Goal: Information Seeking & Learning: Learn about a topic

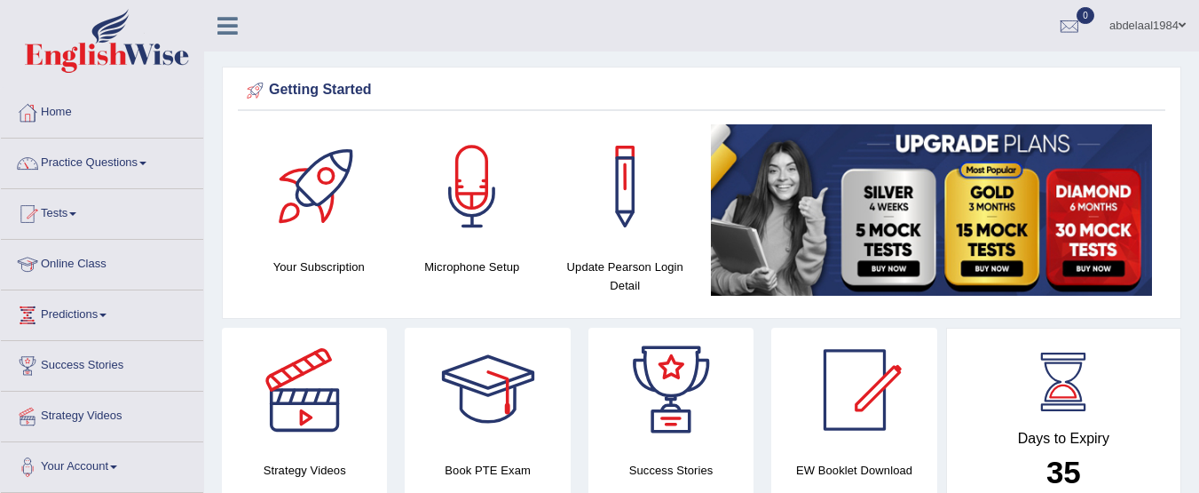
click at [111, 265] on link "Online Class" at bounding box center [102, 262] width 202 height 44
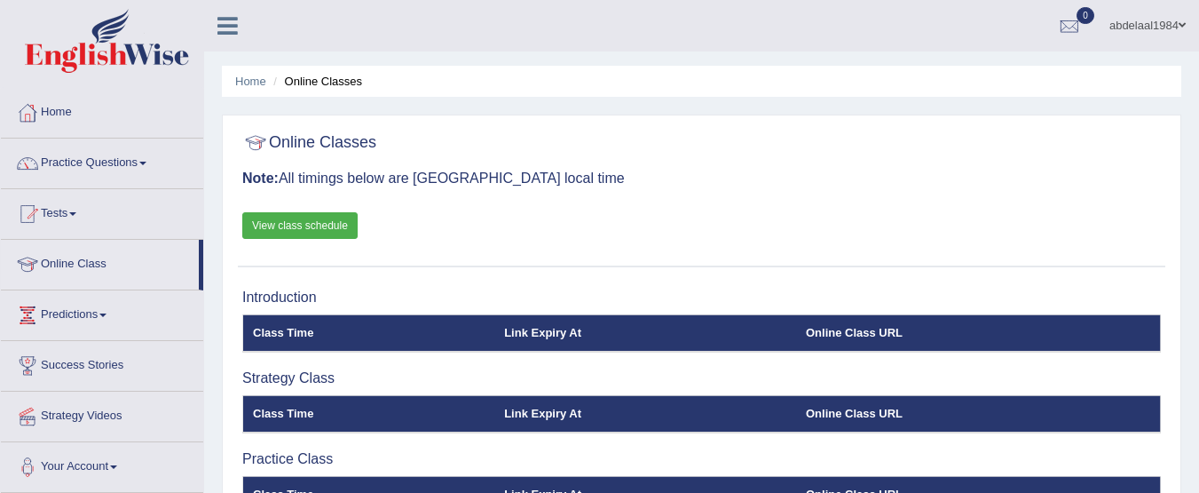
click at [295, 221] on link "View class schedule" at bounding box center [299, 225] width 115 height 27
click at [299, 330] on th "Class Time" at bounding box center [369, 332] width 252 height 37
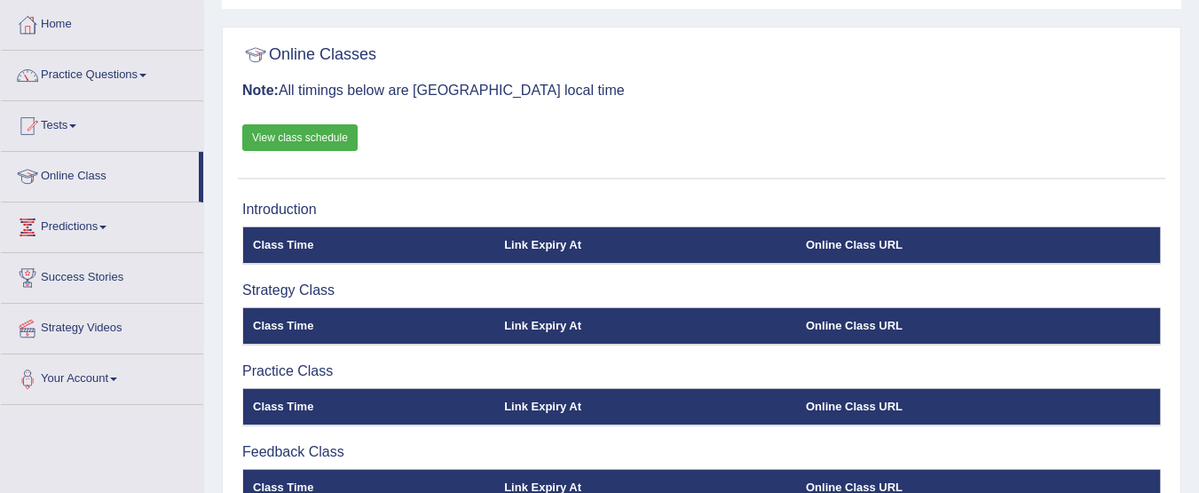
scroll to position [79, 0]
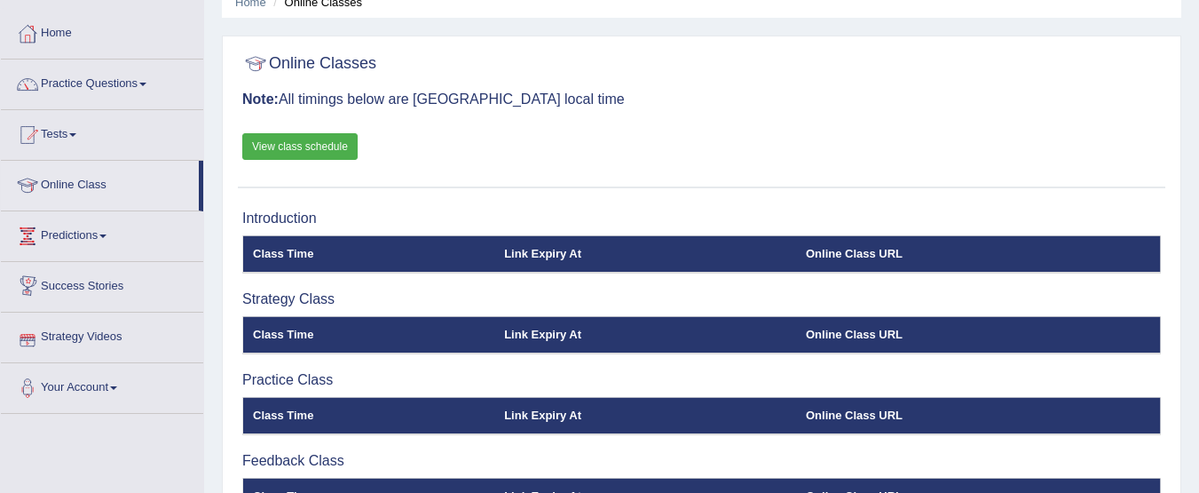
click at [150, 328] on link "Strategy Videos" at bounding box center [102, 334] width 202 height 44
click at [98, 328] on link "Strategy Videos" at bounding box center [102, 334] width 202 height 44
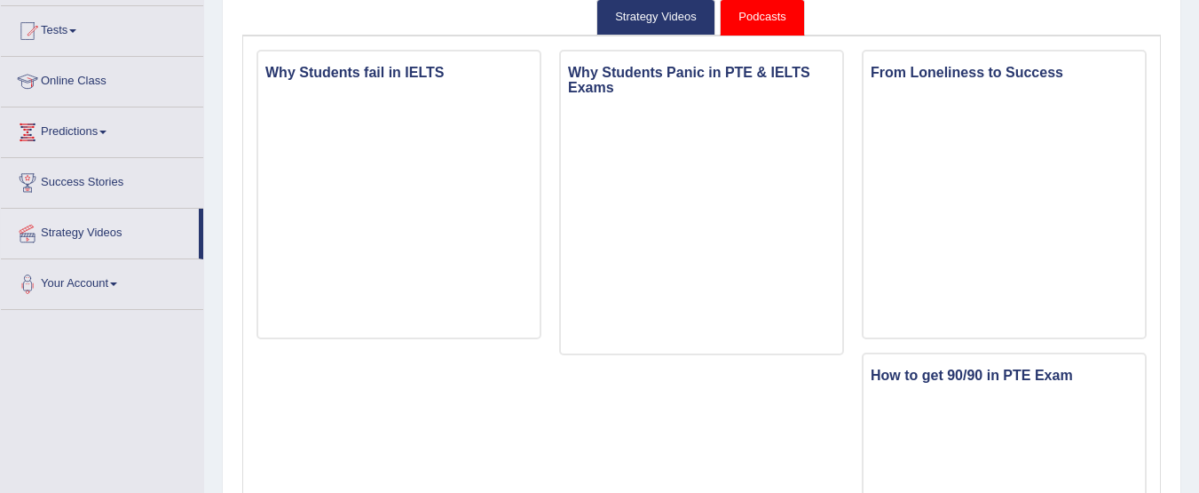
scroll to position [175, 0]
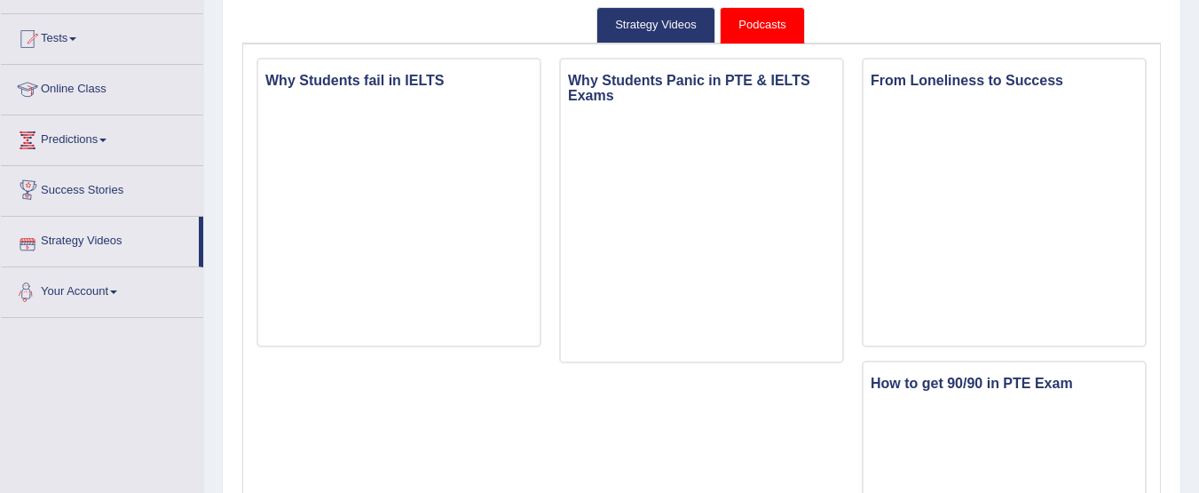
click at [68, 289] on link "Your Account" at bounding box center [102, 289] width 202 height 44
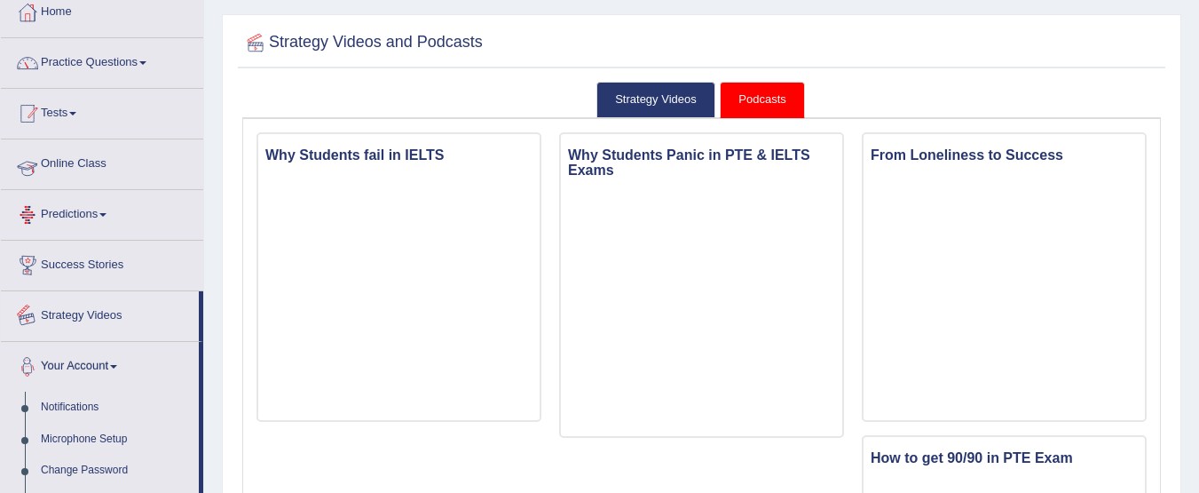
scroll to position [0, 0]
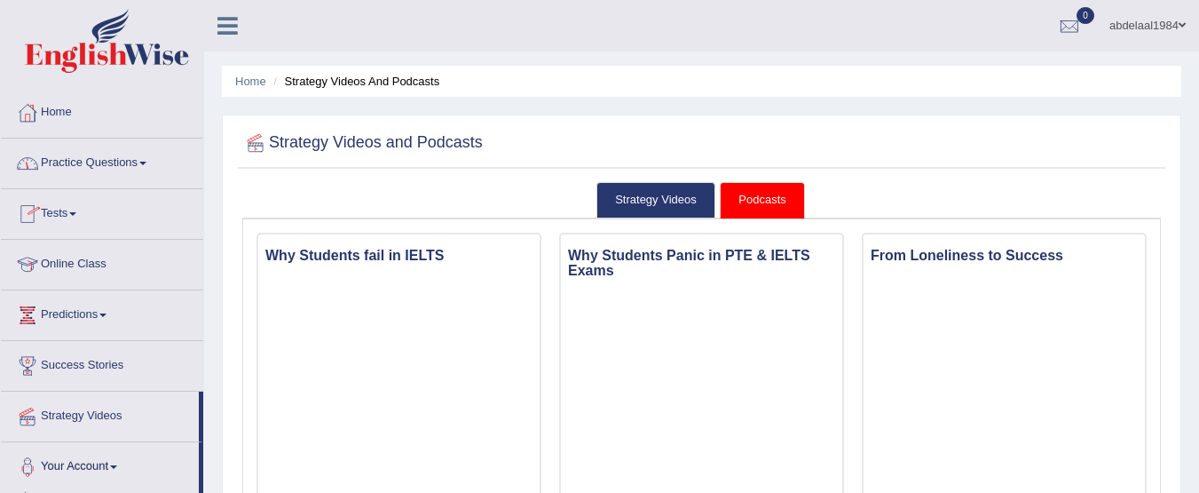
click at [95, 157] on link "Practice Questions" at bounding box center [102, 160] width 202 height 44
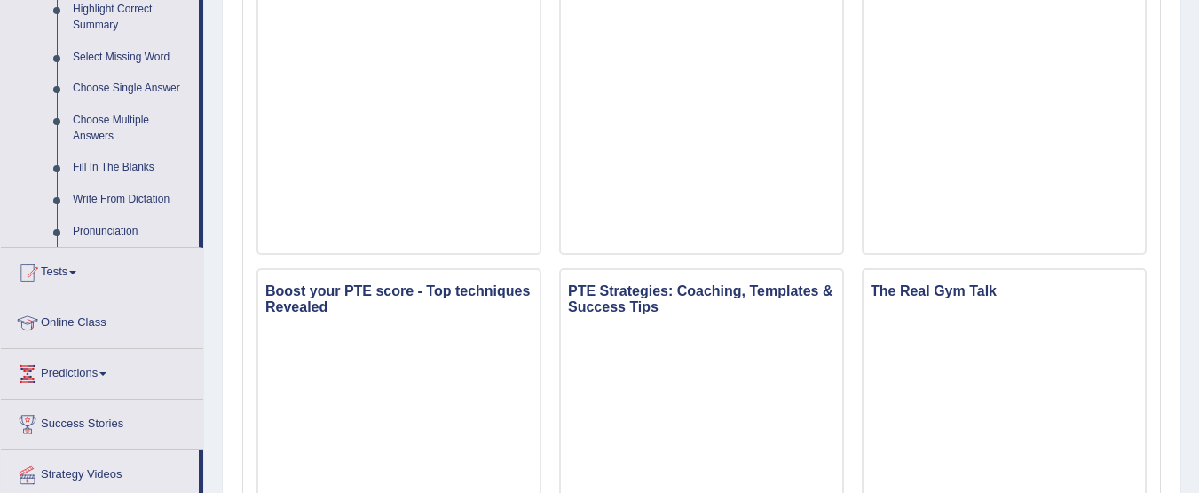
scroll to position [977, 0]
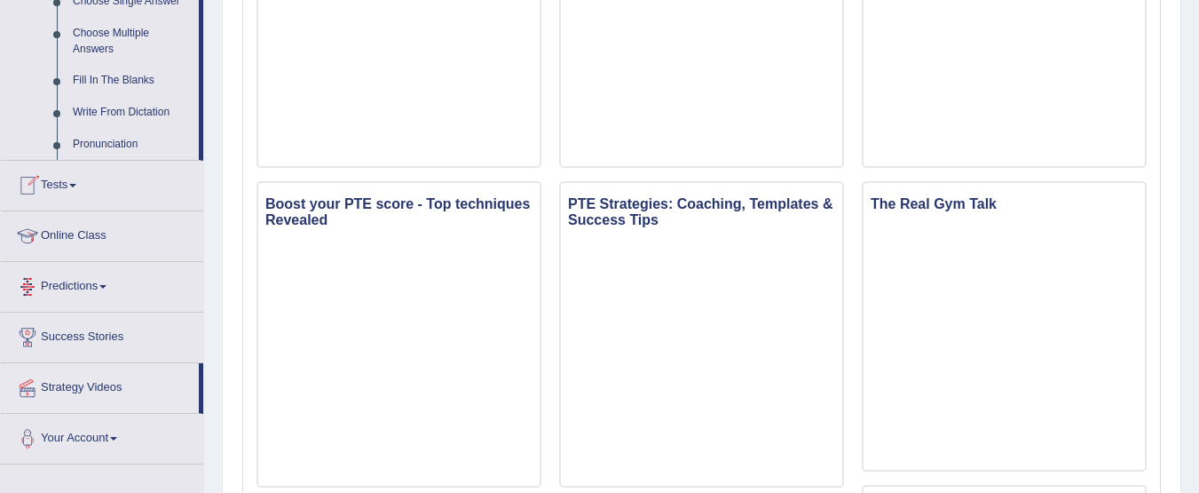
click at [120, 246] on link "Online Class" at bounding box center [102, 233] width 202 height 44
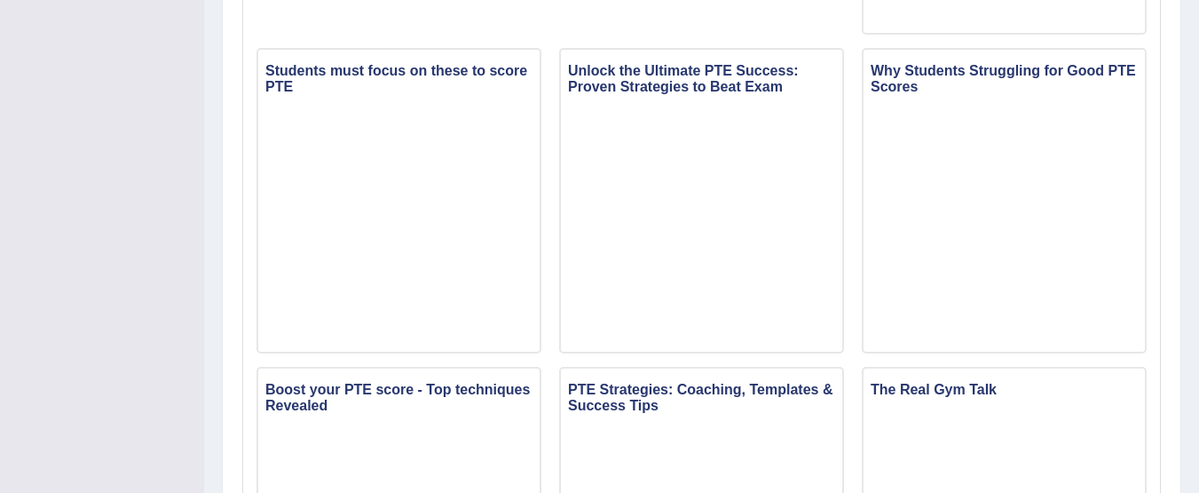
scroll to position [195, 0]
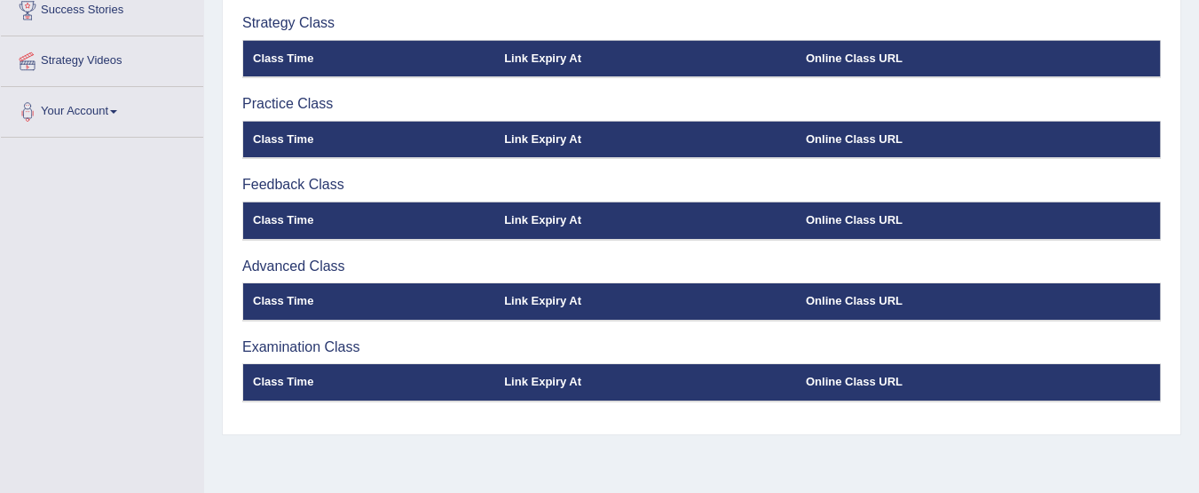
click at [294, 99] on h3 "Practice Class" at bounding box center [701, 104] width 919 height 16
click at [292, 54] on th "Class Time" at bounding box center [369, 58] width 252 height 37
click at [560, 46] on th "Link Expiry At" at bounding box center [645, 58] width 302 height 37
click at [858, 59] on th "Online Class URL" at bounding box center [978, 58] width 365 height 37
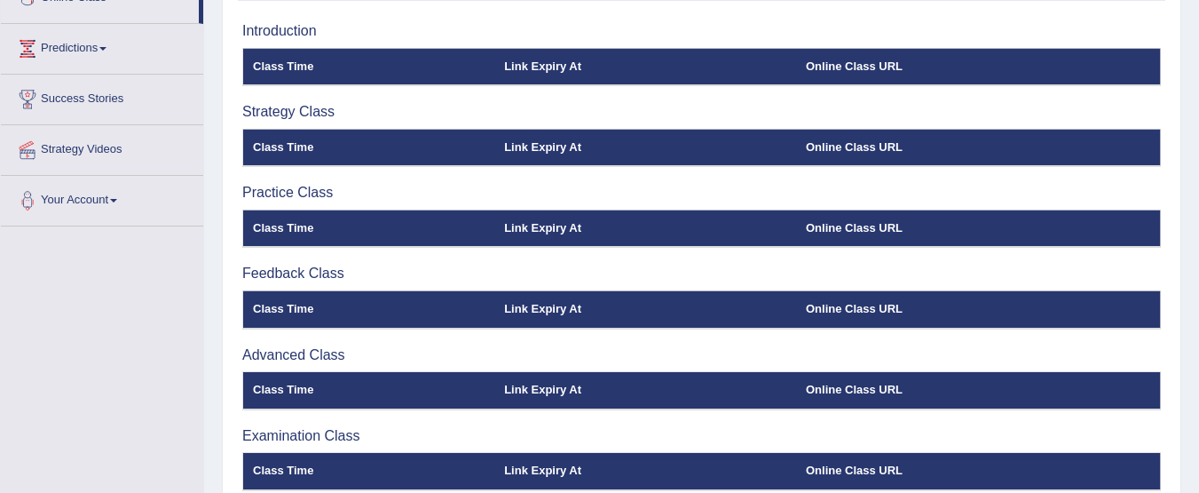
click at [296, 109] on h3 "Strategy Class" at bounding box center [701, 112] width 919 height 16
click at [295, 29] on h3 "Introduction" at bounding box center [701, 31] width 919 height 16
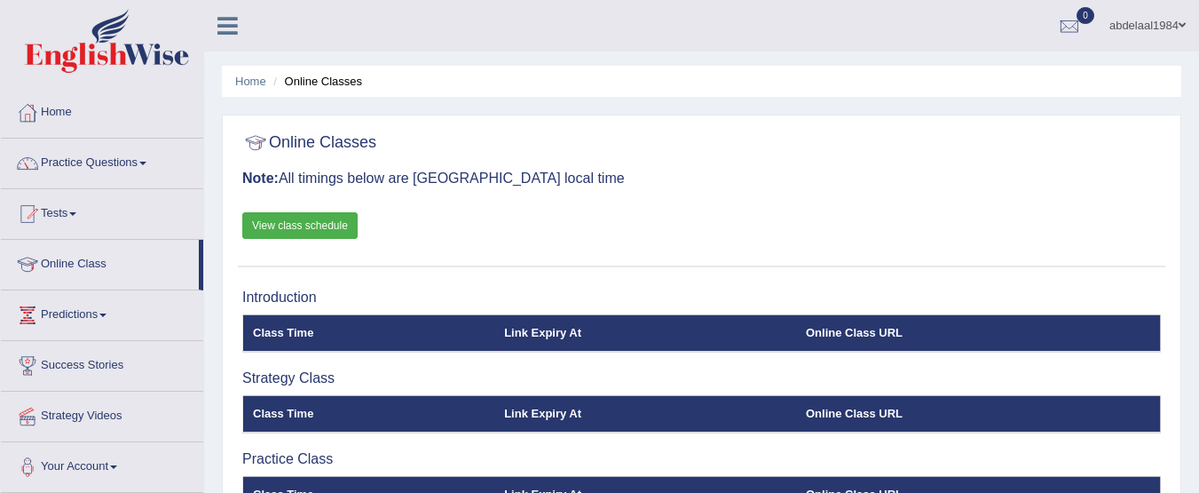
scroll to position [89, 0]
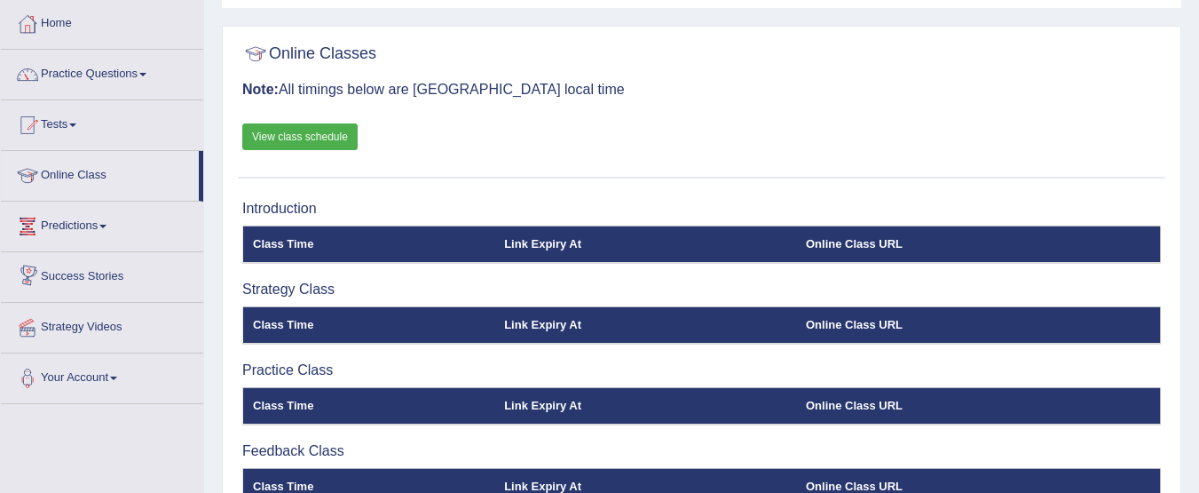
click at [133, 221] on link "Predictions" at bounding box center [102, 224] width 202 height 44
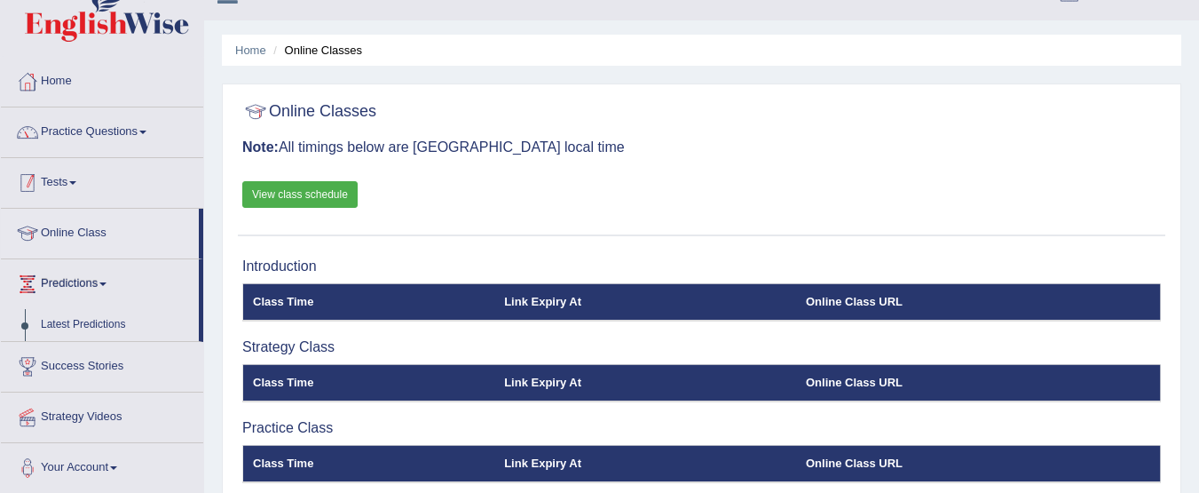
scroll to position [0, 0]
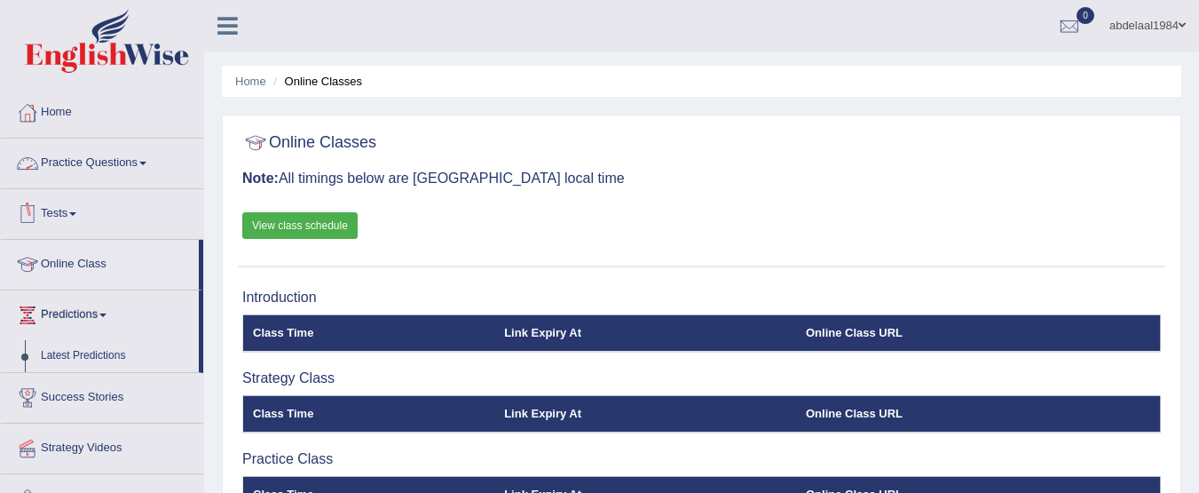
click at [155, 170] on link "Practice Questions" at bounding box center [102, 160] width 202 height 44
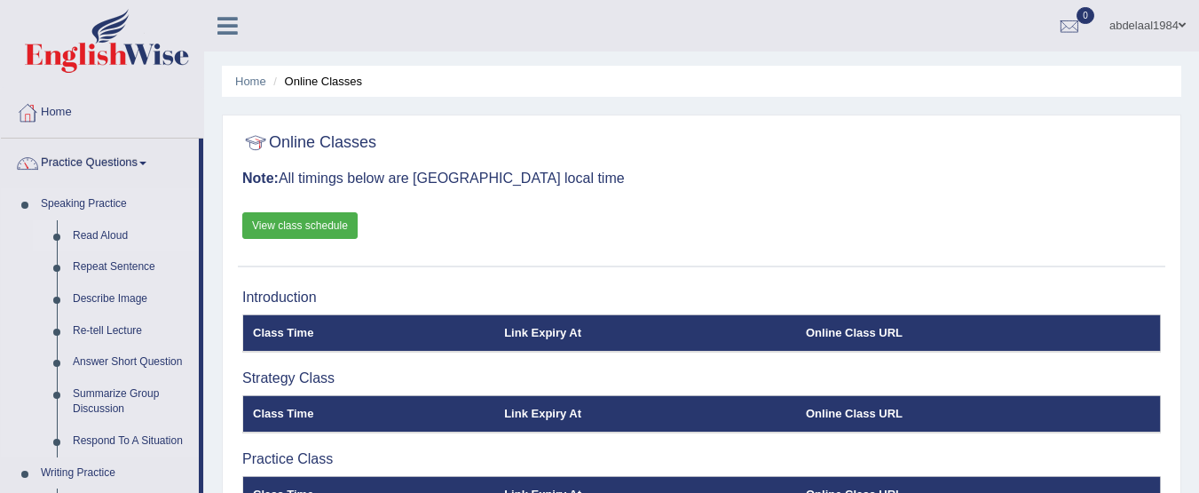
click at [91, 234] on link "Read Aloud" at bounding box center [132, 236] width 134 height 32
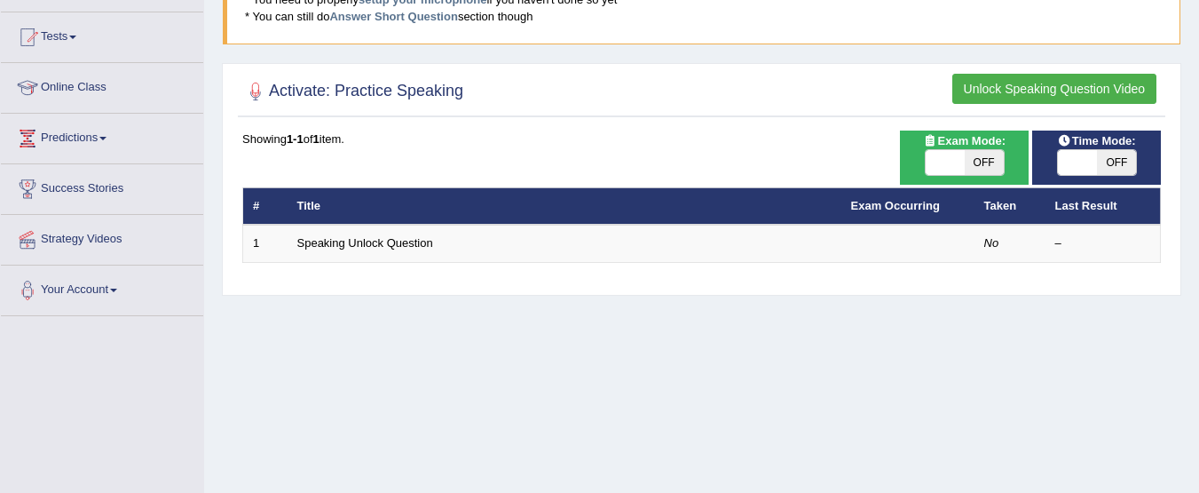
scroll to position [178, 0]
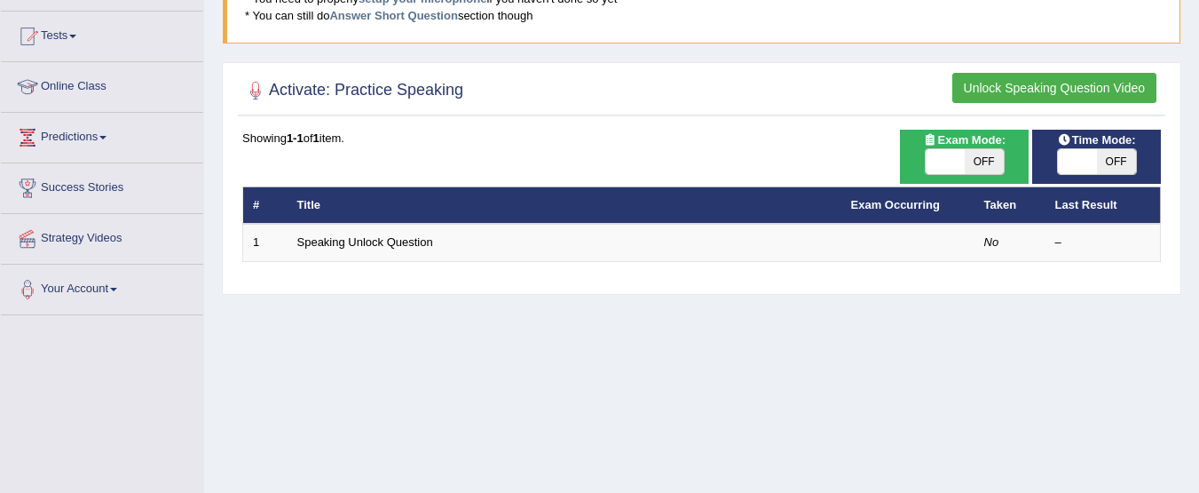
click at [1039, 86] on button "Unlock Speaking Question Video" at bounding box center [1055, 88] width 204 height 30
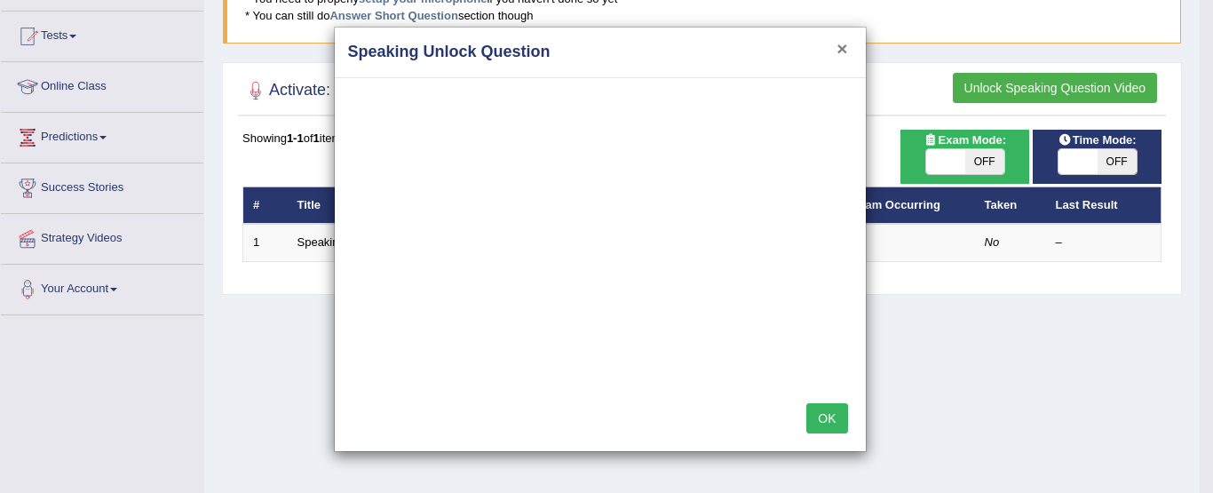
click at [842, 48] on button "×" at bounding box center [841, 48] width 11 height 19
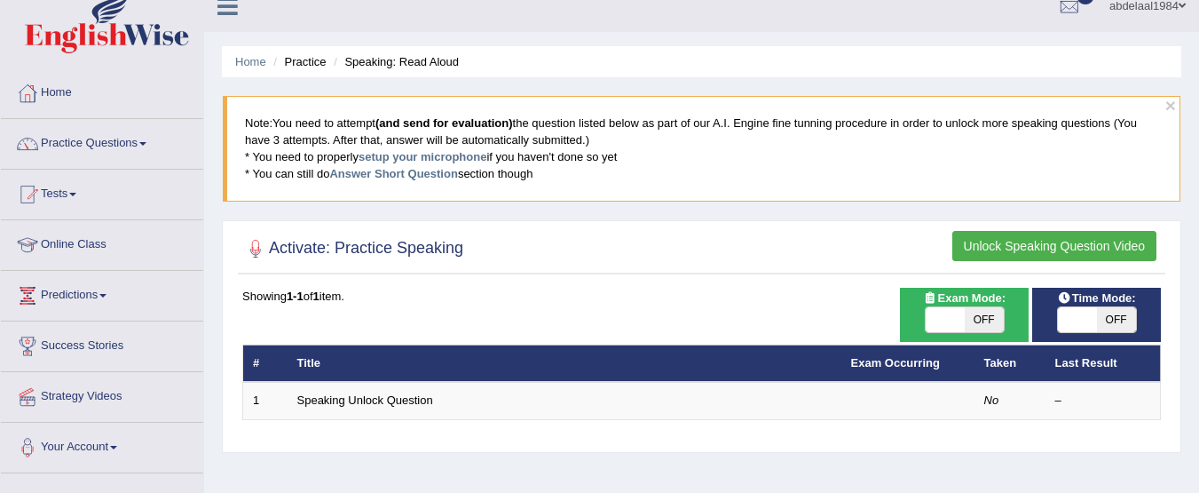
scroll to position [0, 0]
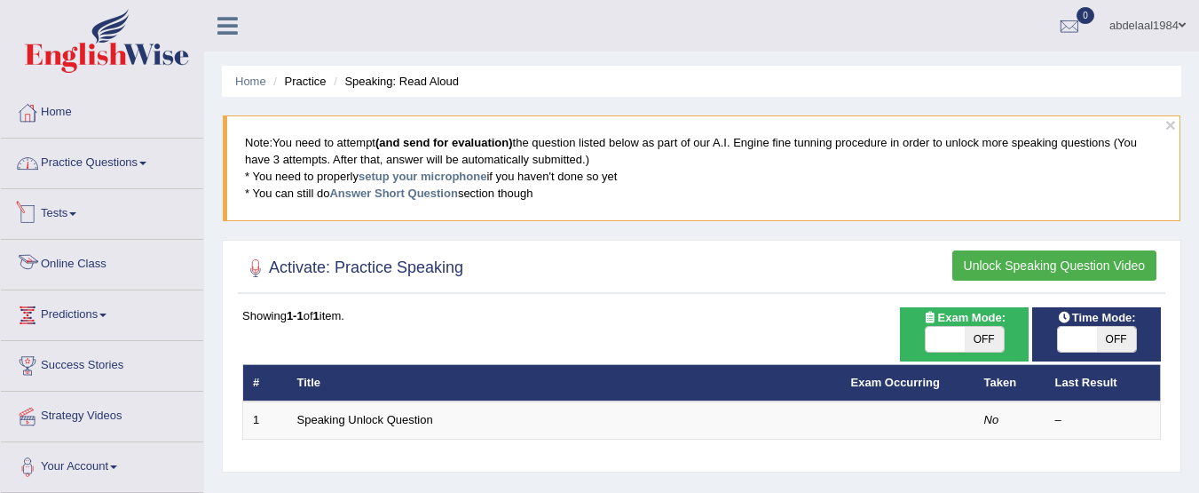
click at [118, 266] on link "Online Class" at bounding box center [102, 262] width 202 height 44
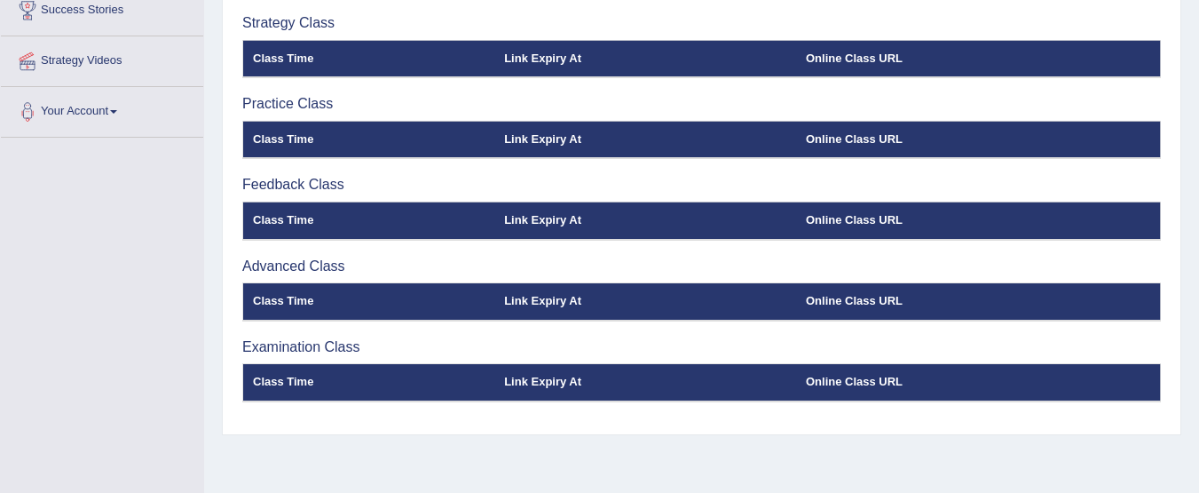
scroll to position [439, 0]
